Goal: Transaction & Acquisition: Purchase product/service

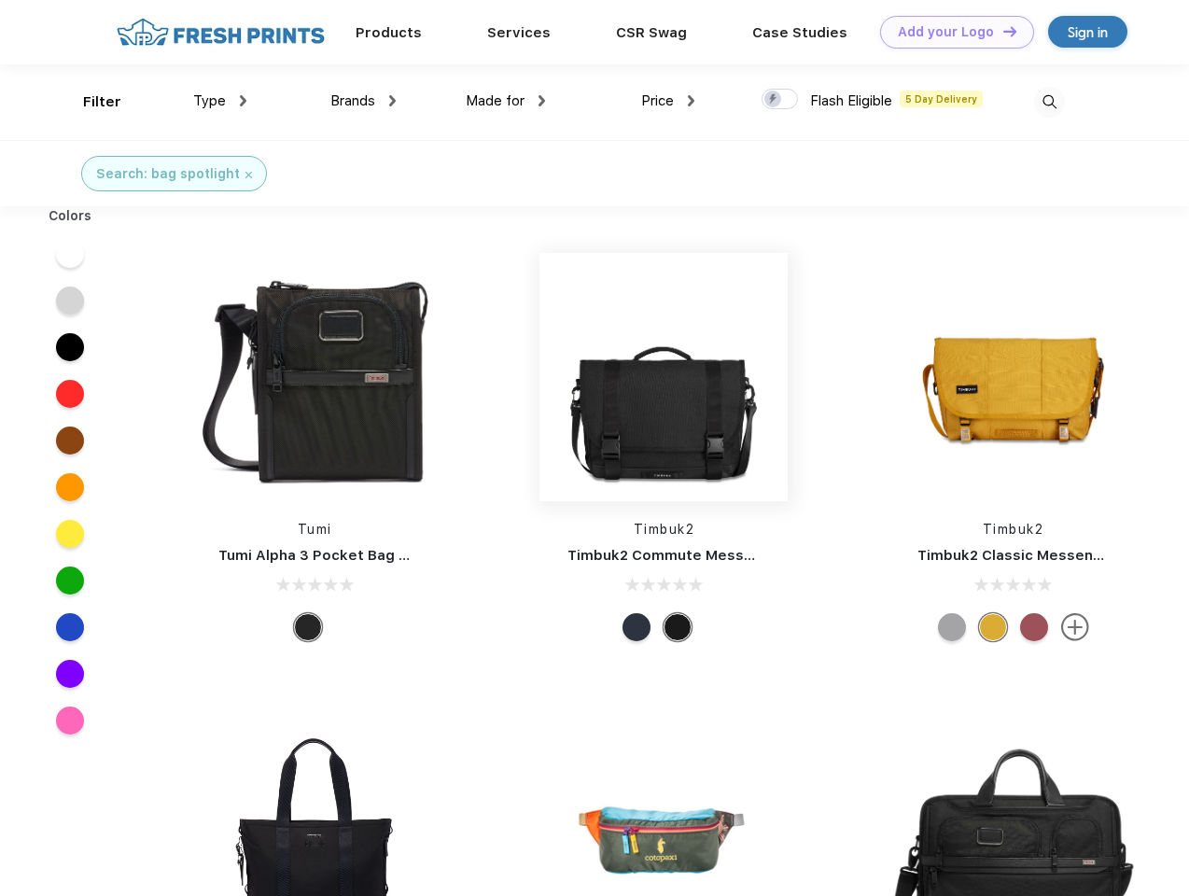
scroll to position [1, 0]
click at [950, 32] on link "Add your Logo Design Tool" at bounding box center [957, 32] width 154 height 33
click at [0, 0] on div "Design Tool" at bounding box center [0, 0] width 0 height 0
click at [1002, 31] on link "Add your Logo Design Tool" at bounding box center [957, 32] width 154 height 33
click at [90, 102] on div "Filter" at bounding box center [102, 101] width 38 height 21
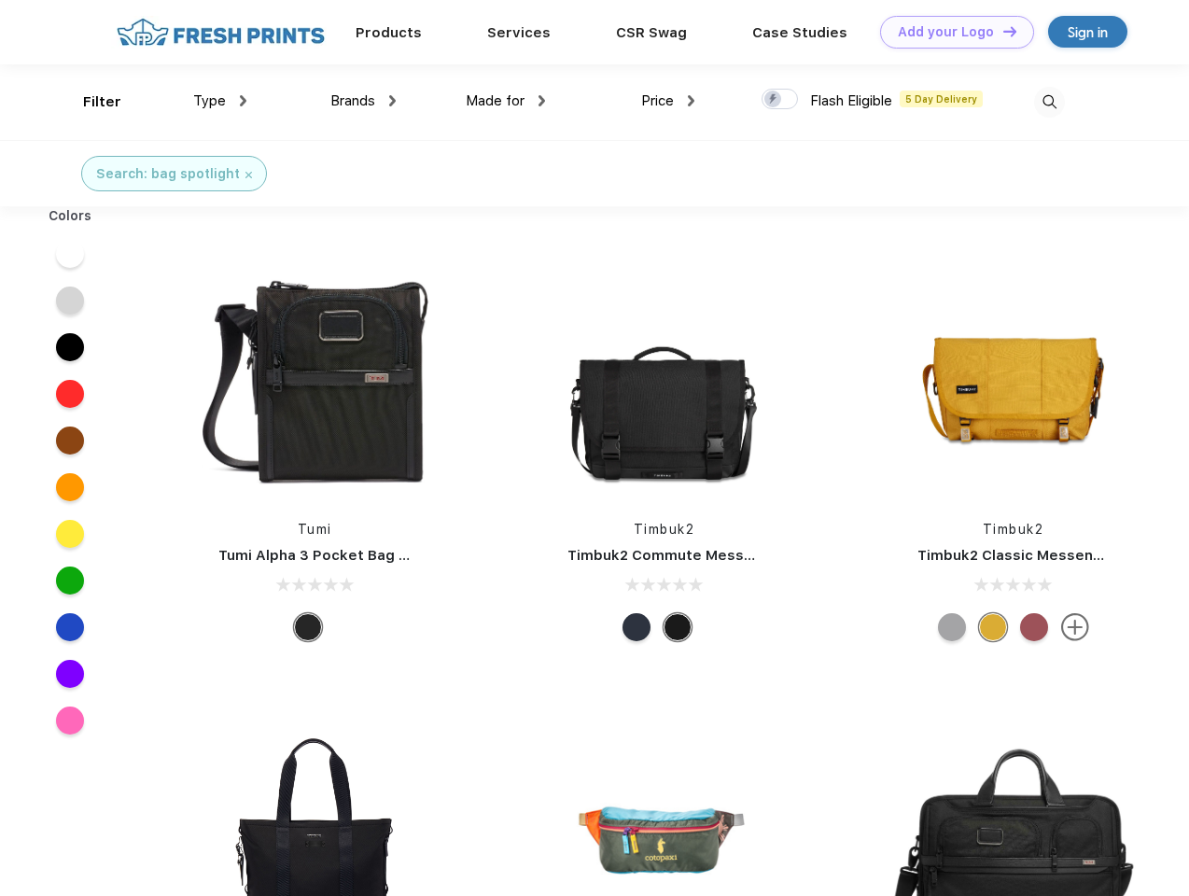
click at [220, 101] on span "Type" at bounding box center [209, 100] width 33 height 17
click at [363, 101] on span "Brands" at bounding box center [352, 100] width 45 height 17
click at [506, 101] on span "Made for" at bounding box center [495, 100] width 59 height 17
click at [668, 101] on span "Price" at bounding box center [657, 100] width 33 height 17
click at [780, 100] on div at bounding box center [780, 99] width 36 height 21
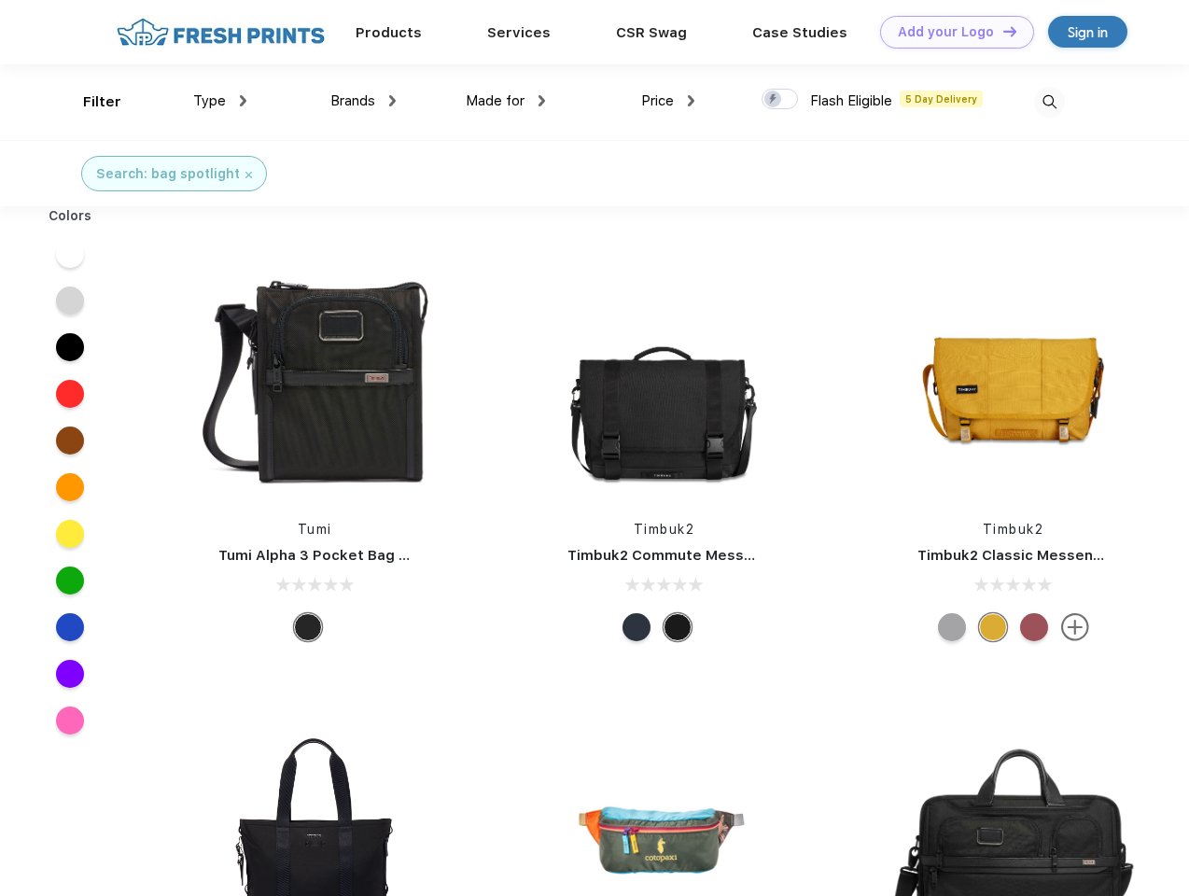
click at [774, 100] on input "checkbox" at bounding box center [768, 94] width 12 height 12
click at [1049, 102] on img at bounding box center [1049, 102] width 31 height 31
